Goal: Task Accomplishment & Management: Use online tool/utility

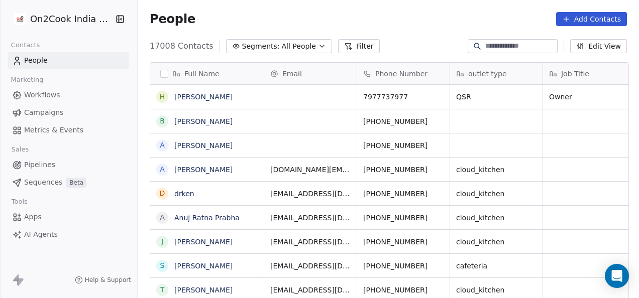
scroll to position [8, 8]
click at [338, 48] on button "Filter" at bounding box center [359, 46] width 42 height 14
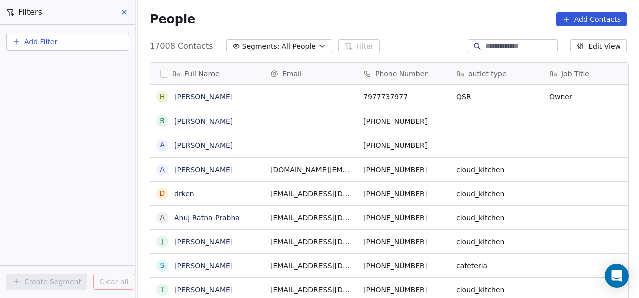
click at [107, 45] on button "Add Filter" at bounding box center [67, 42] width 123 height 18
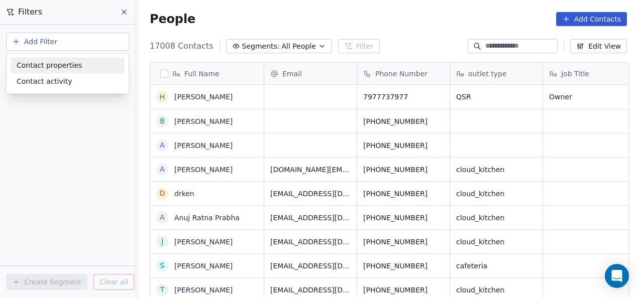
click at [100, 64] on div "Contact properties" at bounding box center [68, 65] width 102 height 11
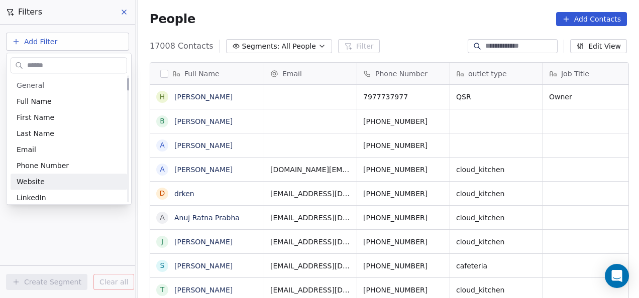
scroll to position [100, 0]
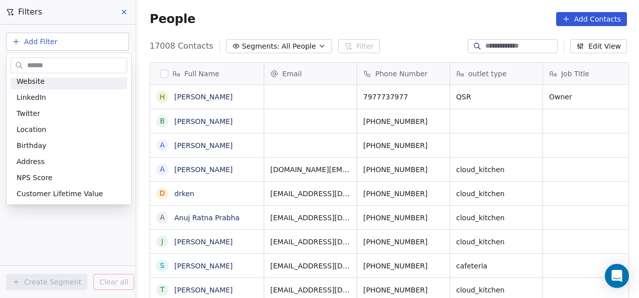
type input "*"
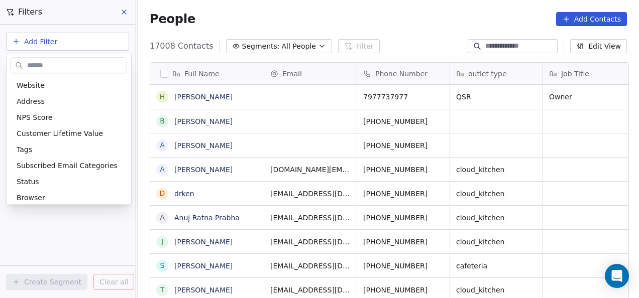
scroll to position [32, 0]
click at [126, 11] on html "On2Cook India Pvt. Ltd. Contacts People Marketing Workflows Campaigns Metrics &…" at bounding box center [319, 149] width 639 height 298
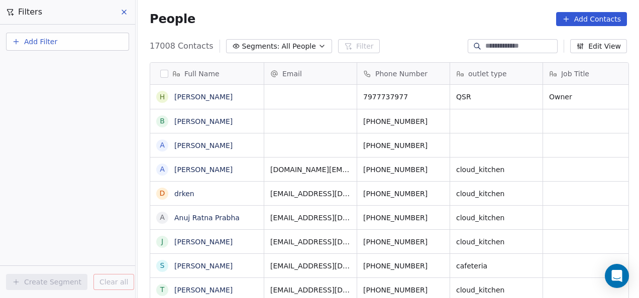
click at [123, 15] on icon at bounding box center [124, 12] width 8 height 8
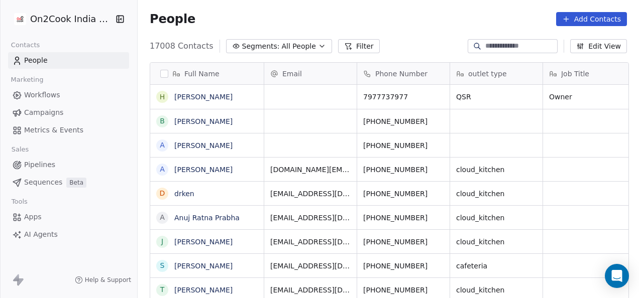
click at [55, 162] on link "Pipelines" at bounding box center [68, 165] width 121 height 17
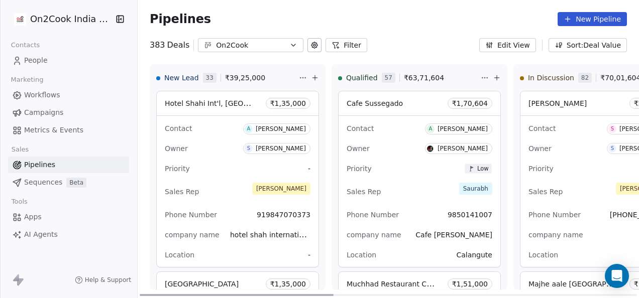
click at [316, 294] on div at bounding box center [237, 295] width 194 height 2
click at [336, 50] on button "Filter" at bounding box center [346, 45] width 42 height 14
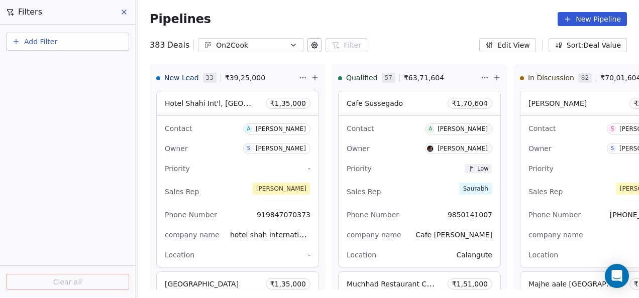
click at [112, 44] on button "Add Filter" at bounding box center [67, 42] width 123 height 18
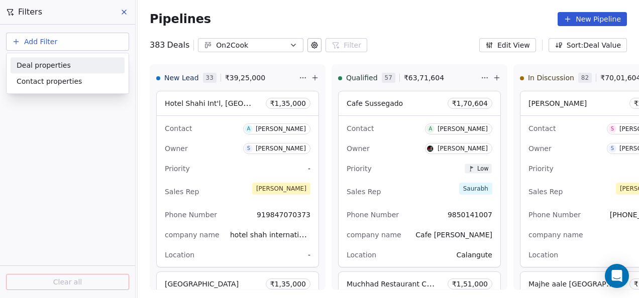
click at [89, 65] on div "Deal properties" at bounding box center [68, 65] width 102 height 11
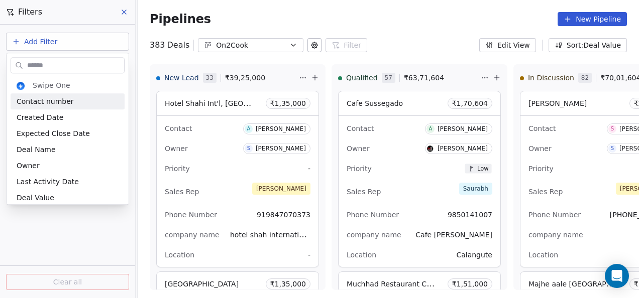
click at [93, 66] on input "text" at bounding box center [74, 65] width 99 height 15
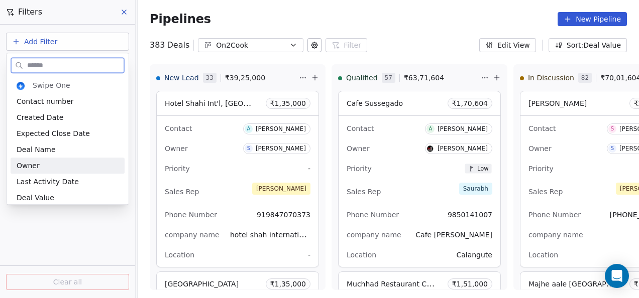
click at [63, 162] on div "Owner" at bounding box center [68, 166] width 102 height 10
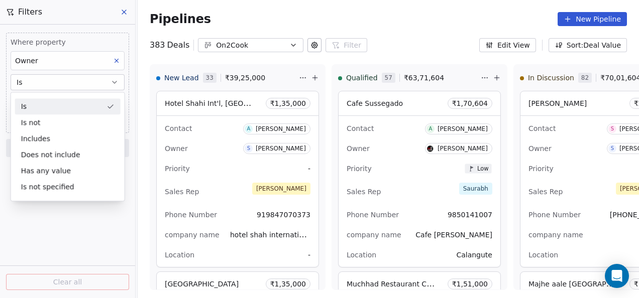
click at [95, 78] on button "Is" at bounding box center [68, 82] width 114 height 16
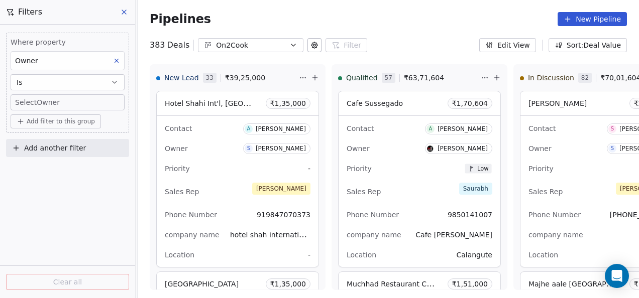
click at [55, 106] on body "On2Cook India Pvt. Ltd. Contacts People Marketing Workflows Campaigns Metrics &…" at bounding box center [319, 149] width 639 height 298
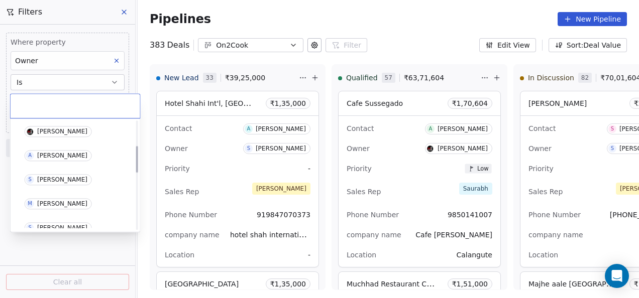
scroll to position [100, 0]
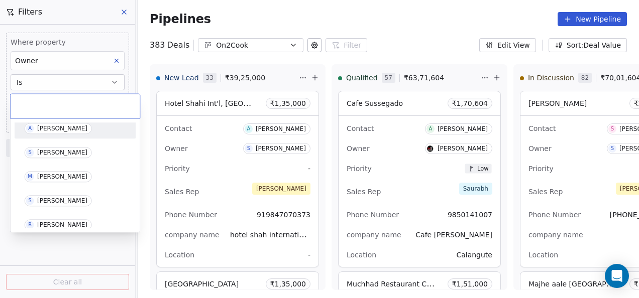
click at [62, 131] on div "[PERSON_NAME]" at bounding box center [62, 128] width 50 height 7
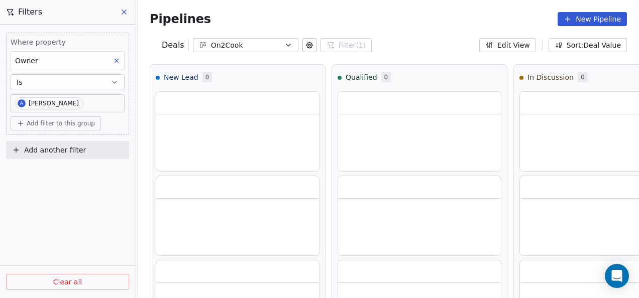
click at [81, 206] on div "Where property Owner Is A [PERSON_NAME] Add filter to this group Add another fi…" at bounding box center [67, 162] width 135 height 274
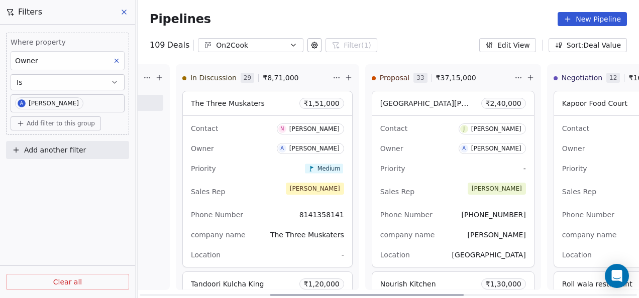
scroll to position [0, 409]
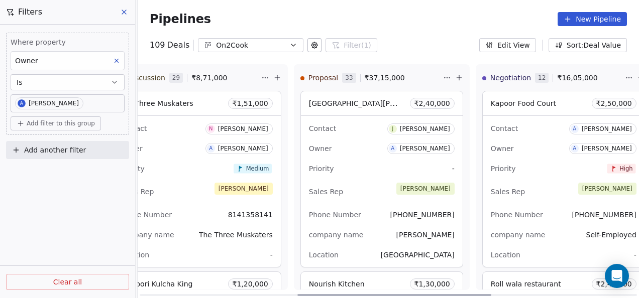
drag, startPoint x: 177, startPoint y: 295, endPoint x: 336, endPoint y: 298, distance: 159.7
click at [336, 296] on div at bounding box center [394, 295] width 194 height 2
click at [414, 53] on div "Pipelines New Pipeline 109 Deals On2Cook Filter (1) Filters Where property Owne…" at bounding box center [388, 149] width 501 height 298
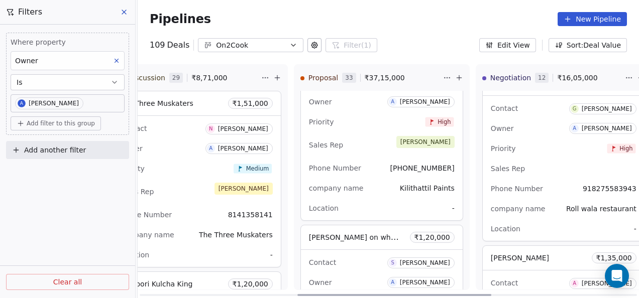
scroll to position [0, 0]
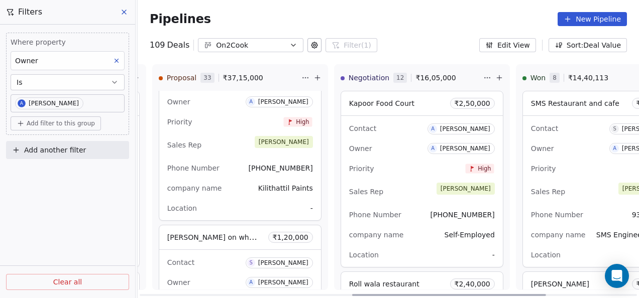
drag, startPoint x: 405, startPoint y: 295, endPoint x: 443, endPoint y: 268, distance: 46.8
click at [460, 296] on div at bounding box center [449, 295] width 194 height 2
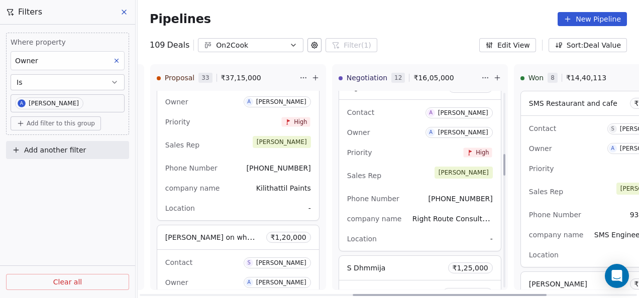
scroll to position [603, 0]
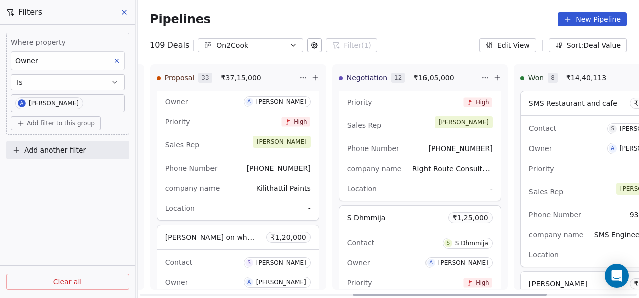
click at [414, 192] on div "Location -" at bounding box center [420, 189] width 146 height 16
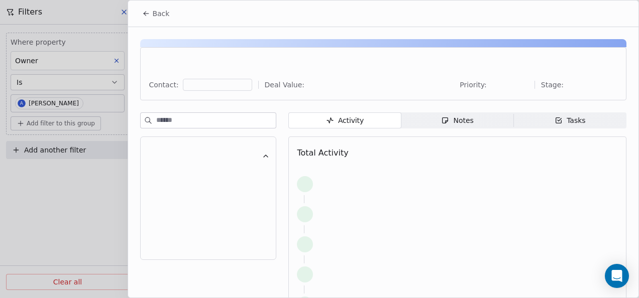
click at [453, 125] on div "Notes" at bounding box center [457, 120] width 32 height 11
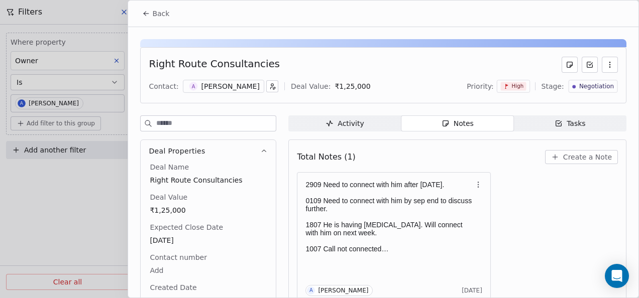
click at [146, 17] on button "Back" at bounding box center [155, 14] width 39 height 18
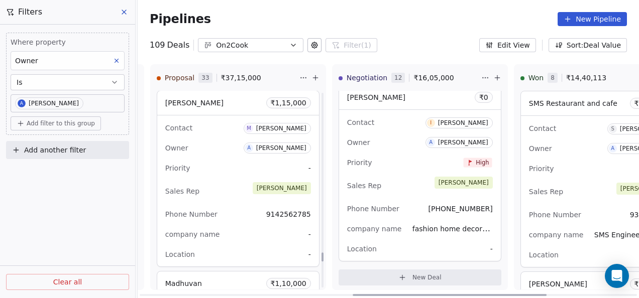
scroll to position [5417, 0]
click at [240, 227] on div "company name -" at bounding box center [238, 235] width 146 height 16
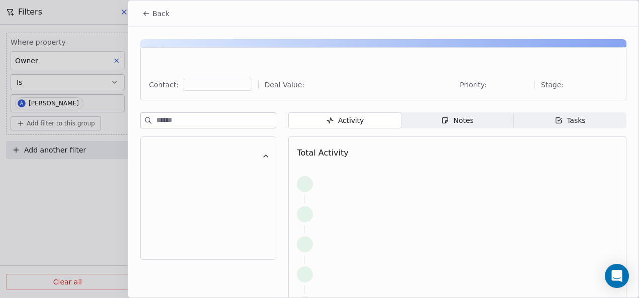
click at [407, 120] on span "Notes Notes" at bounding box center [457, 120] width 112 height 16
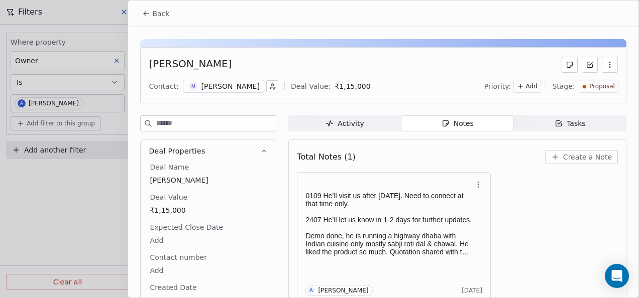
click at [150, 11] on icon at bounding box center [146, 14] width 8 height 8
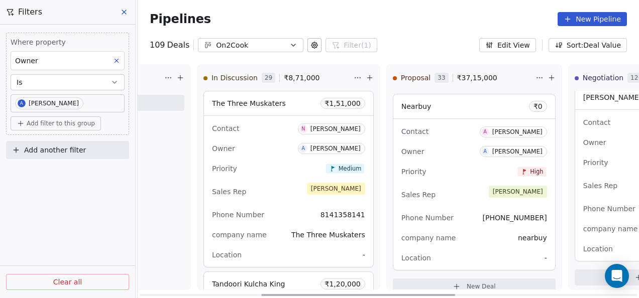
scroll to position [0, 268]
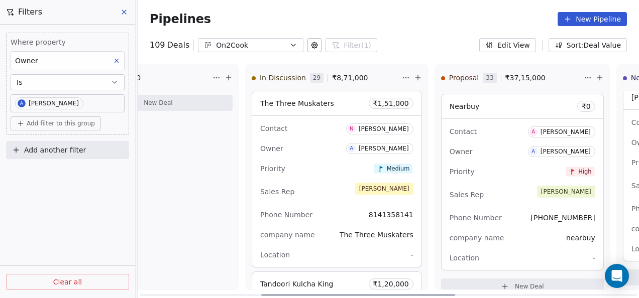
drag, startPoint x: 359, startPoint y: 296, endPoint x: 255, endPoint y: 278, distance: 105.0
click at [261, 294] on div at bounding box center [358, 295] width 194 height 2
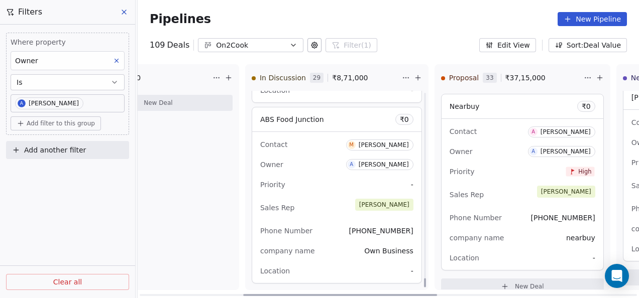
scroll to position [5037, 0]
